Goal: Find specific page/section: Find specific page/section

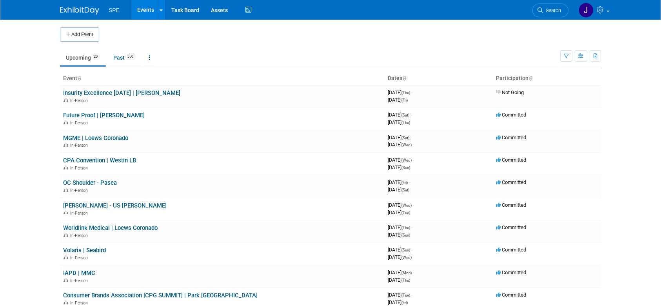
click at [548, 10] on span "Search" at bounding box center [552, 10] width 18 height 6
click at [543, 9] on icon at bounding box center [540, 9] width 5 height 5
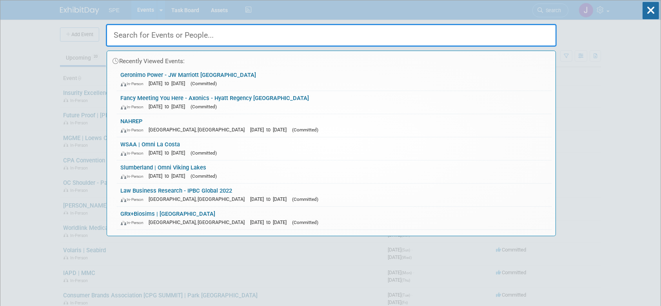
click at [543, 9] on div "Recently Viewed Events: Geronimo Power - [GEOGRAPHIC_DATA] In-Person [DATE] to …" at bounding box center [331, 118] width 451 height 236
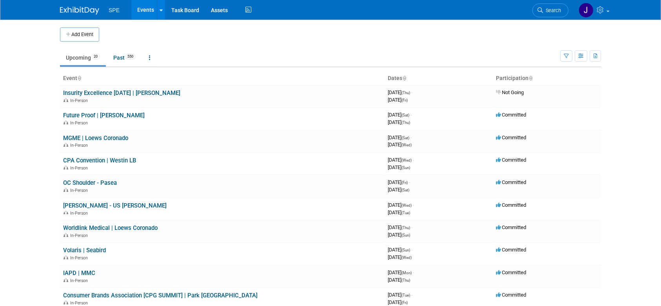
click at [543, 9] on icon at bounding box center [540, 9] width 5 height 5
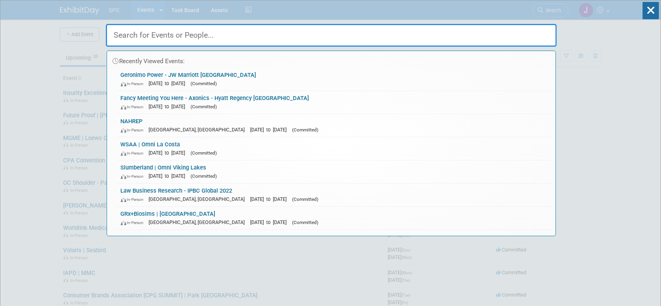
click at [225, 38] on input "text" at bounding box center [331, 35] width 451 height 23
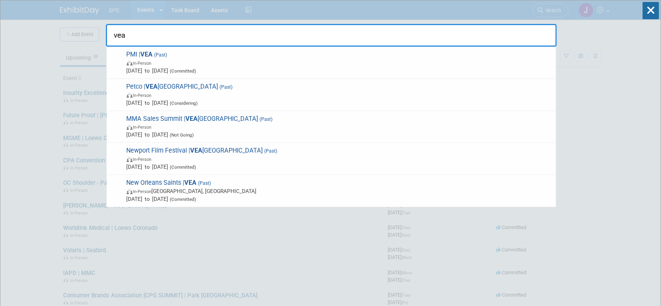
type input "vea"
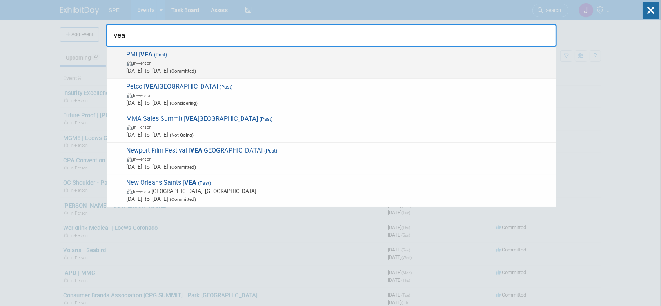
click at [160, 55] on span "(Past)" at bounding box center [160, 54] width 15 height 5
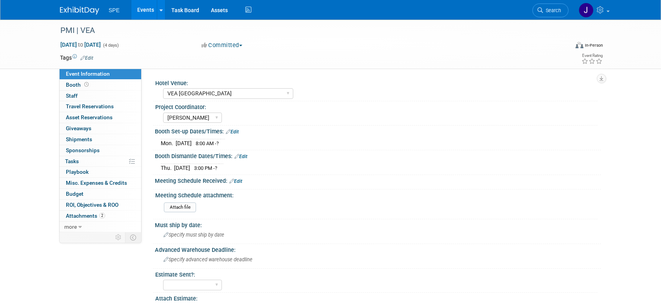
select select "VEA [GEOGRAPHIC_DATA]"
select select "[PERSON_NAME]"
select select "Yes"
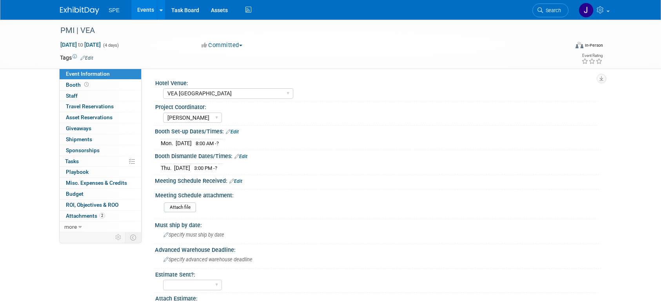
select select "Yes"
select select "Joey Kortcamp"
select select "Yes"
select select "Joey Kortcamp"
select select "Yes"
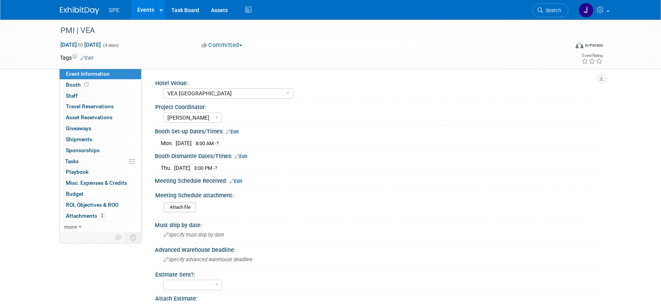
select select "Yes"
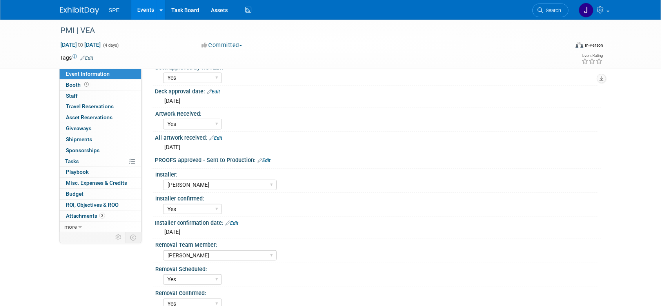
scroll to position [475, 0]
